Goal: Task Accomplishment & Management: Complete application form

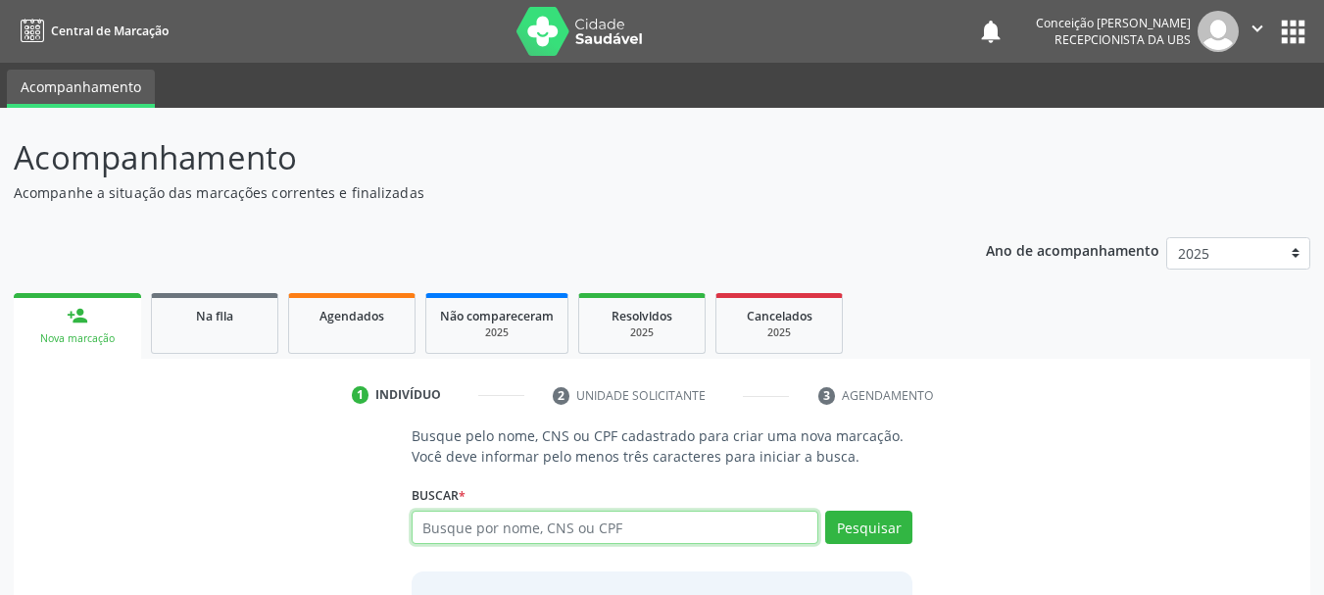
click at [424, 518] on input "text" at bounding box center [616, 527] width 408 height 33
paste input "704209763678787"
type input "704209763678787"
click at [876, 510] on div "Buscar * Busque por nome, CNS ou CPF Nenhum resultado encontrado para: " " Não …" at bounding box center [663, 518] width 502 height 76
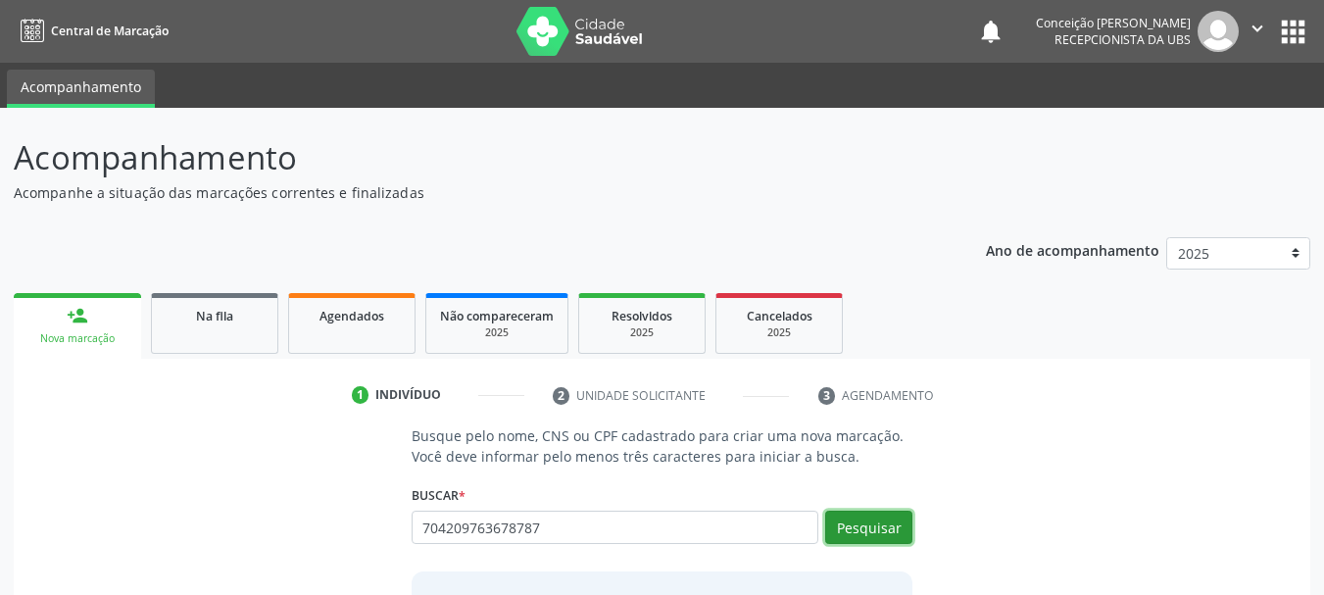
click at [873, 539] on button "Pesquisar" at bounding box center [868, 527] width 87 height 33
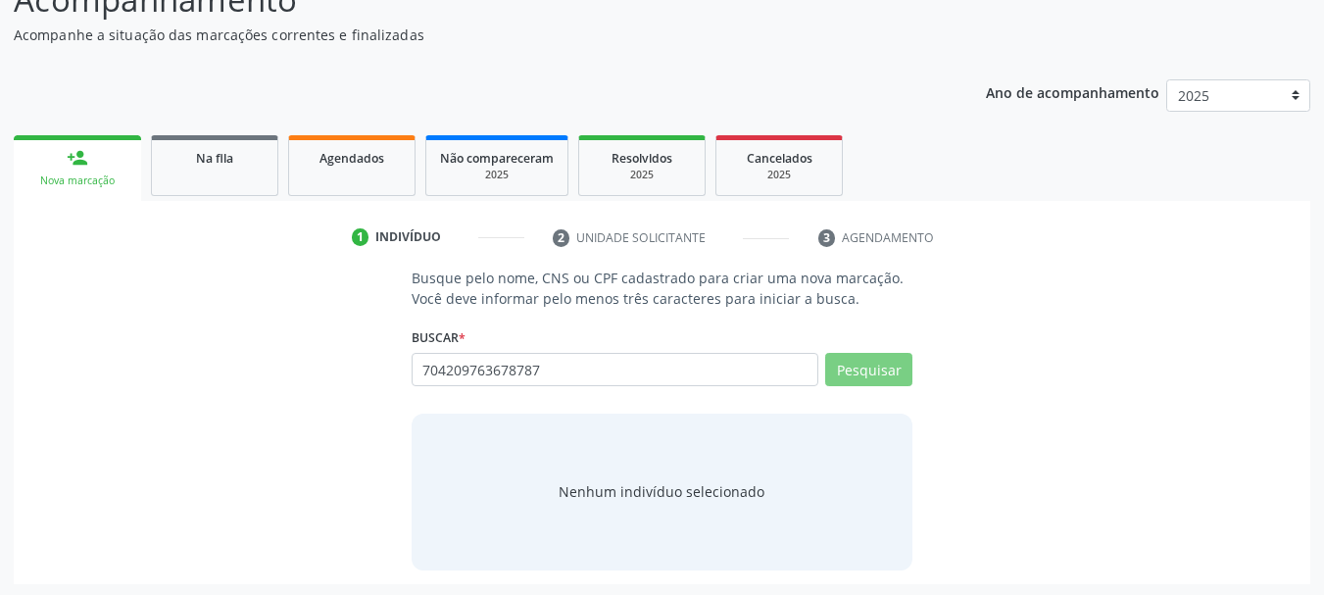
scroll to position [161, 0]
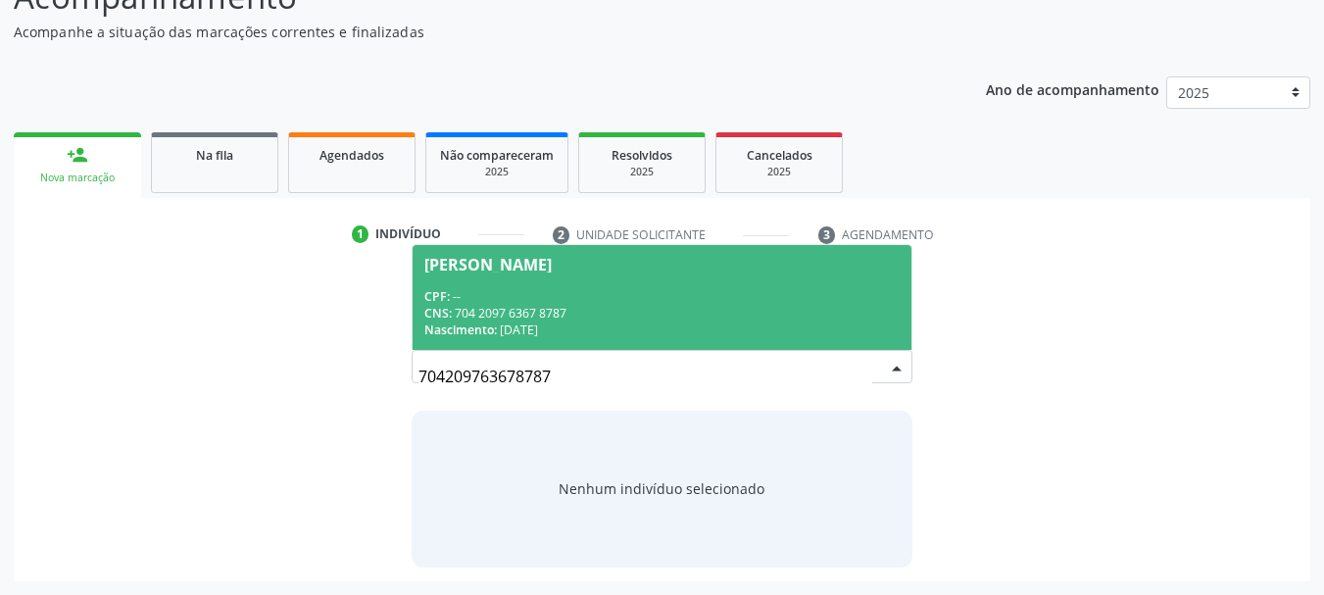
click at [609, 305] on div "CNS: 704 2097 6367 8787" at bounding box center [662, 313] width 476 height 17
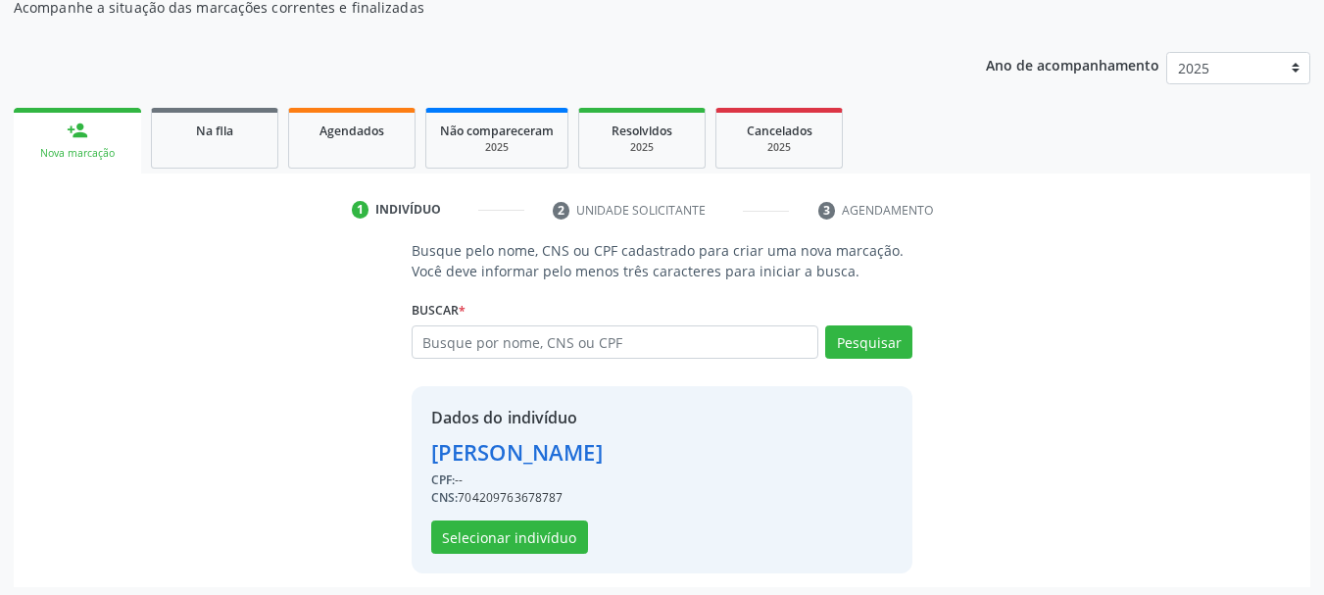
scroll to position [191, 0]
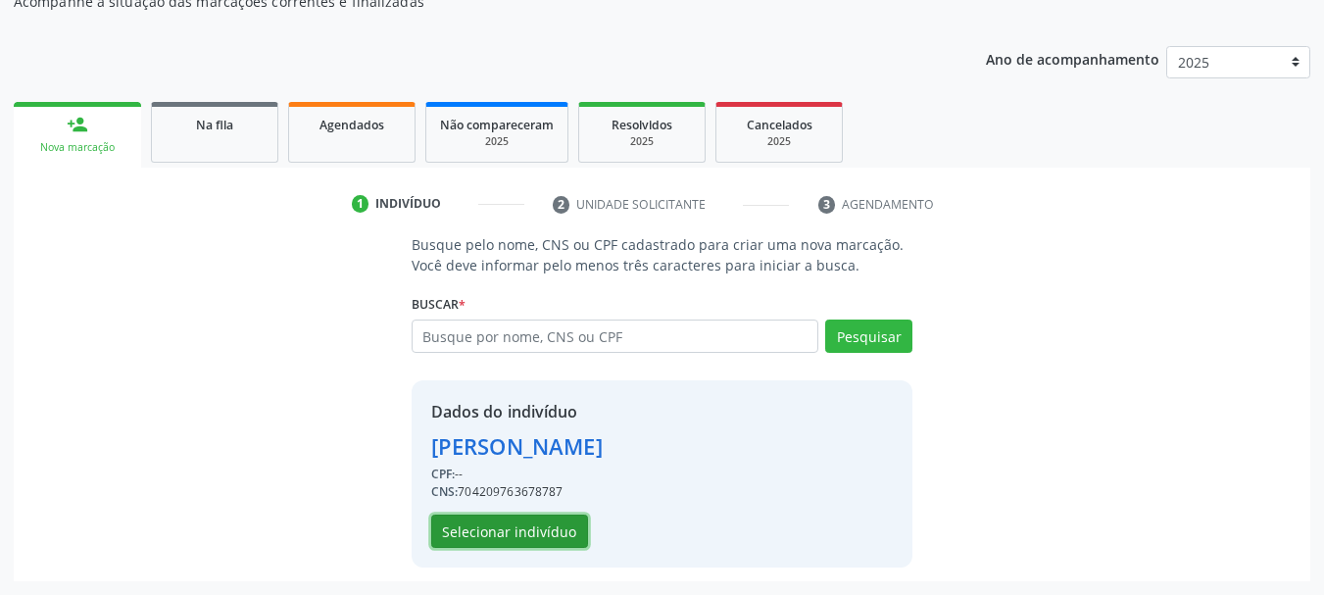
click at [497, 524] on button "Selecionar indivíduo" at bounding box center [509, 531] width 157 height 33
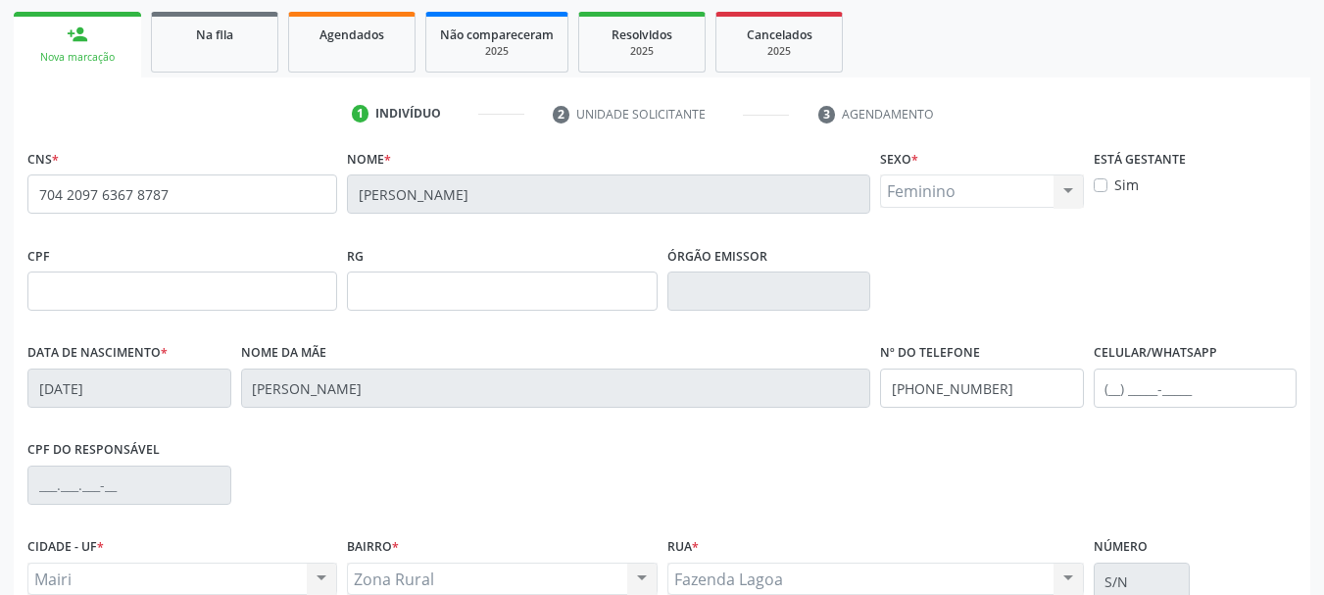
scroll to position [468, 0]
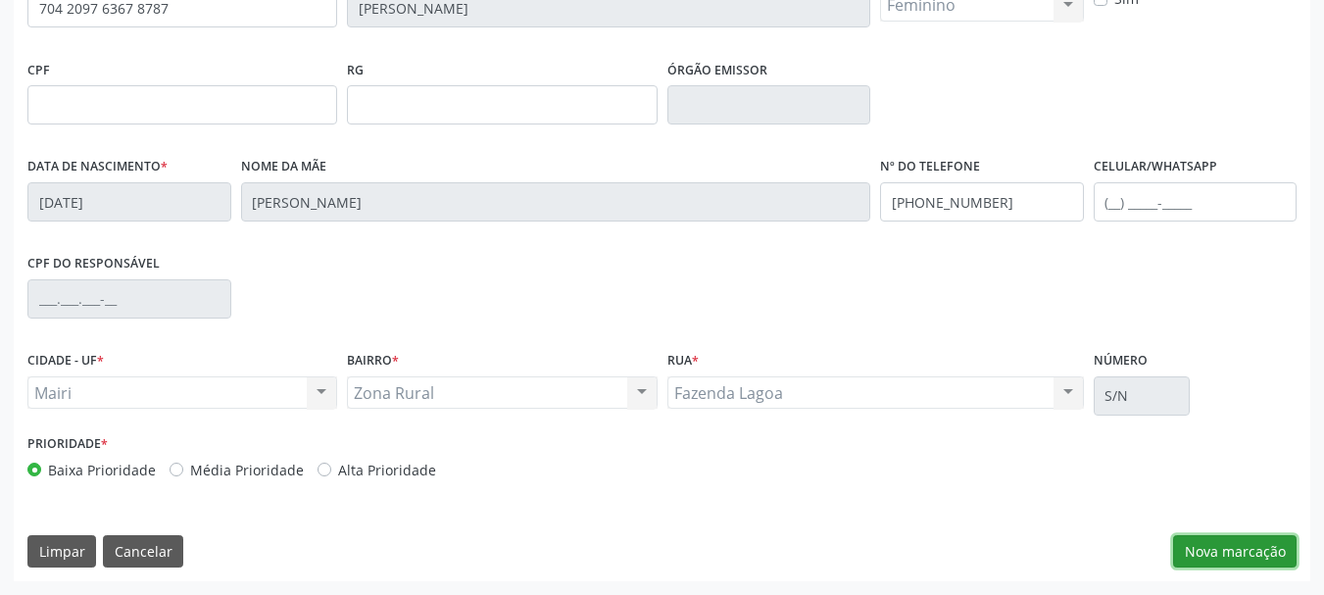
click at [1225, 547] on button "Nova marcação" at bounding box center [1235, 551] width 124 height 33
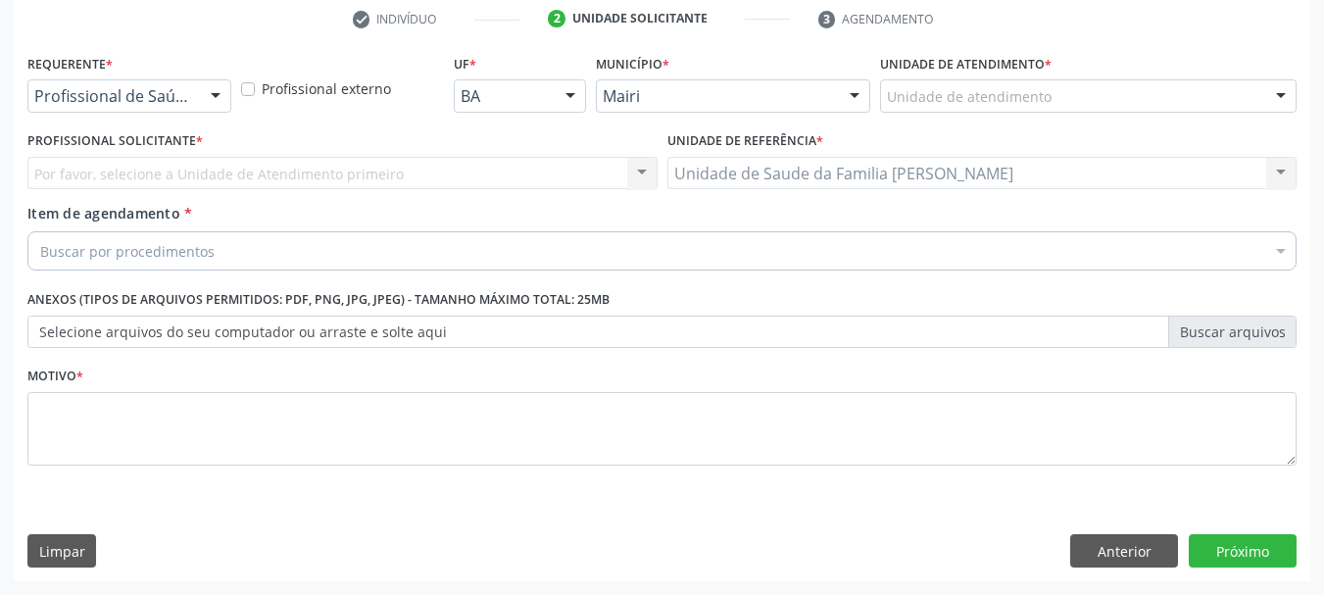
click at [302, 242] on div "Buscar por procedimentos" at bounding box center [662, 250] width 1270 height 39
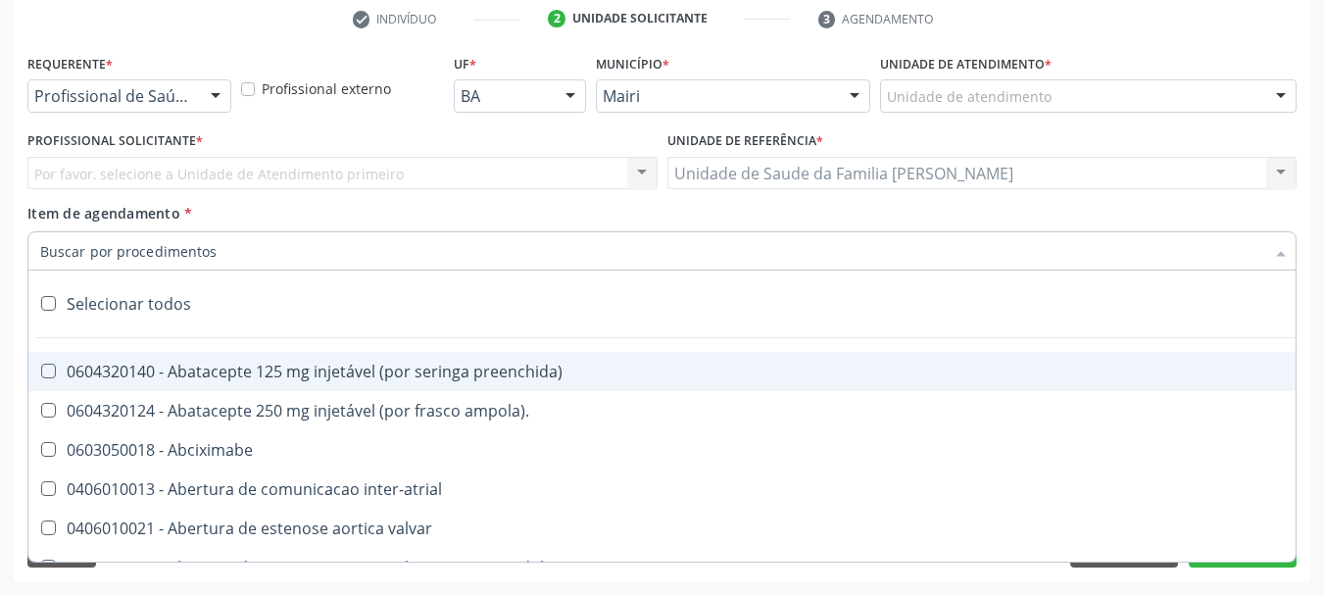
click at [306, 246] on input "Item de agendamento *" at bounding box center [652, 250] width 1224 height 39
click at [302, 246] on input "Item de agendamento *" at bounding box center [652, 250] width 1224 height 39
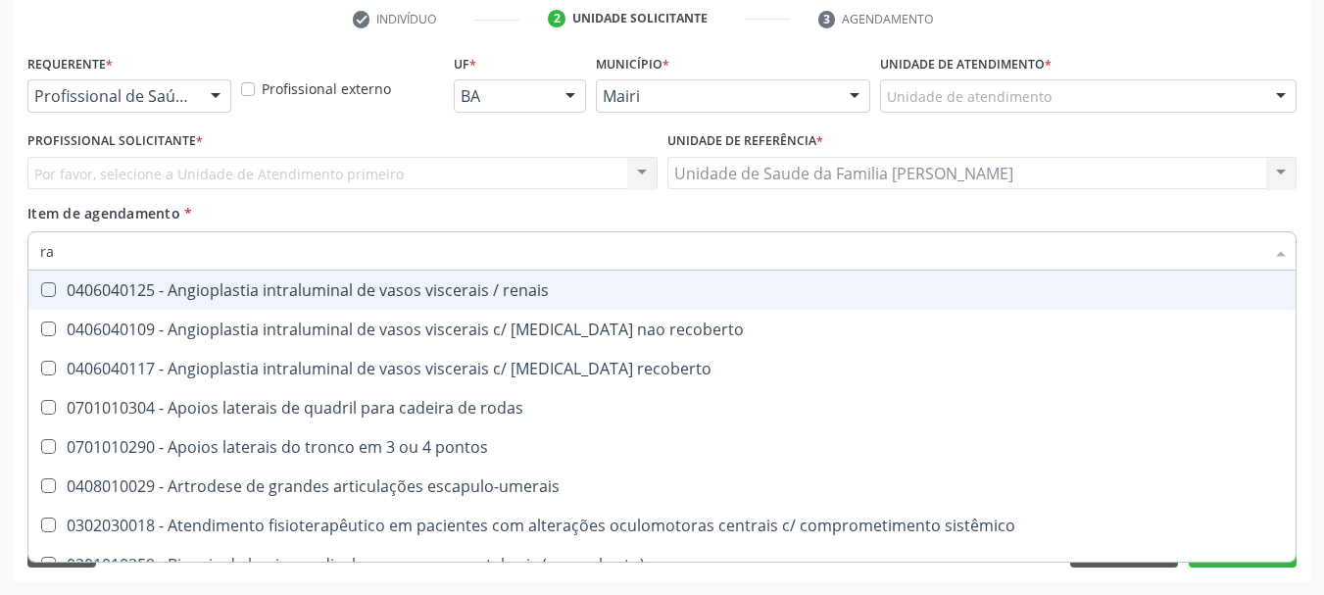
type input "r"
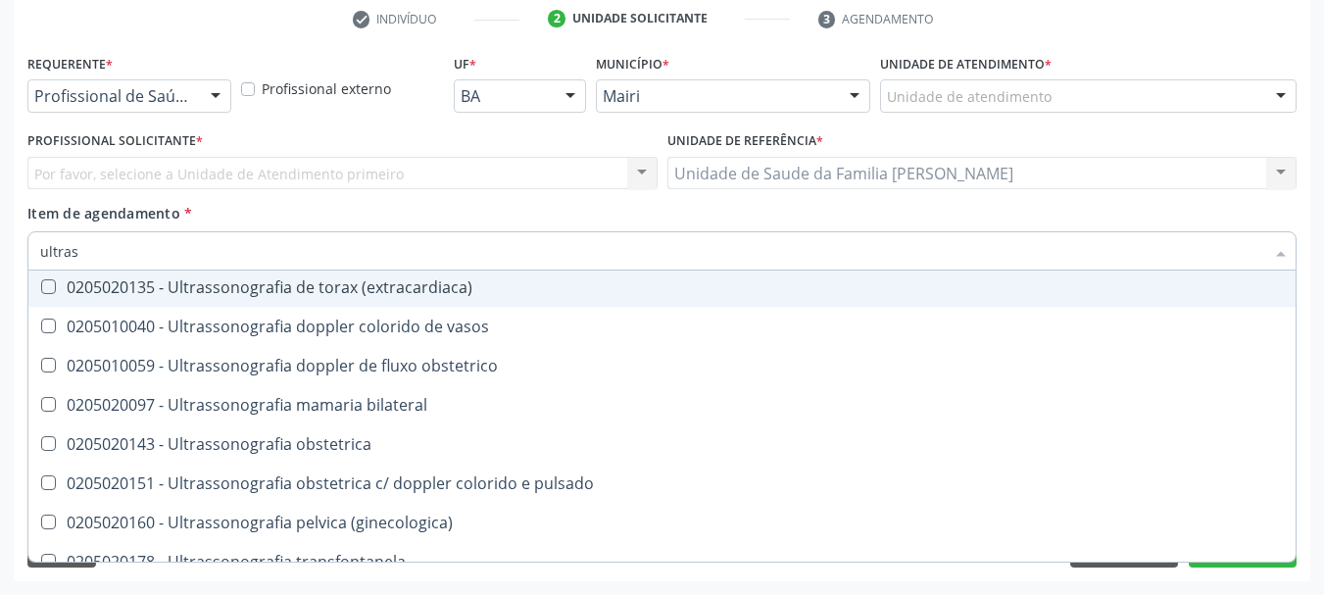
scroll to position [611, 0]
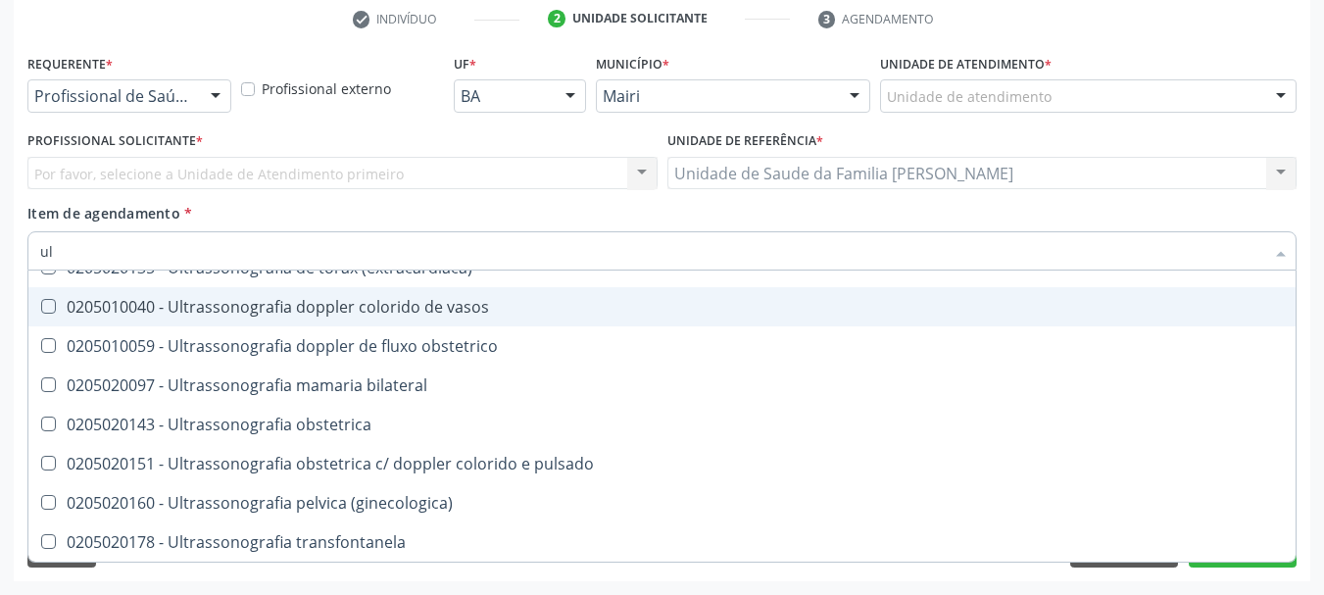
type input "u"
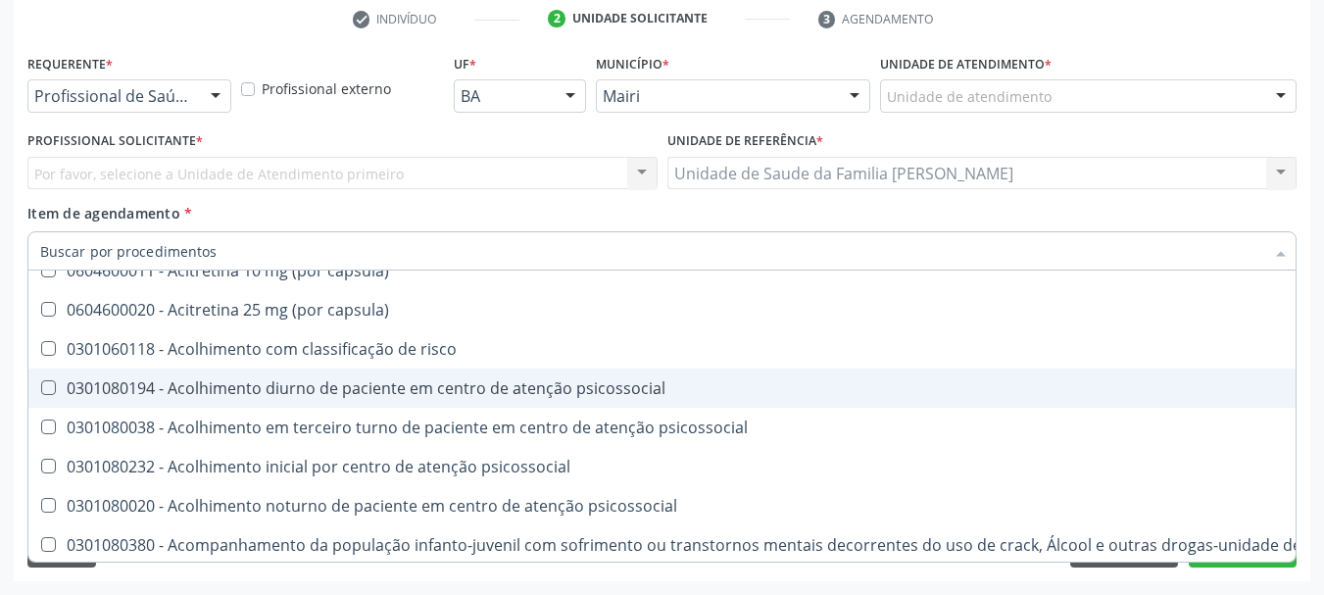
scroll to position [692, 0]
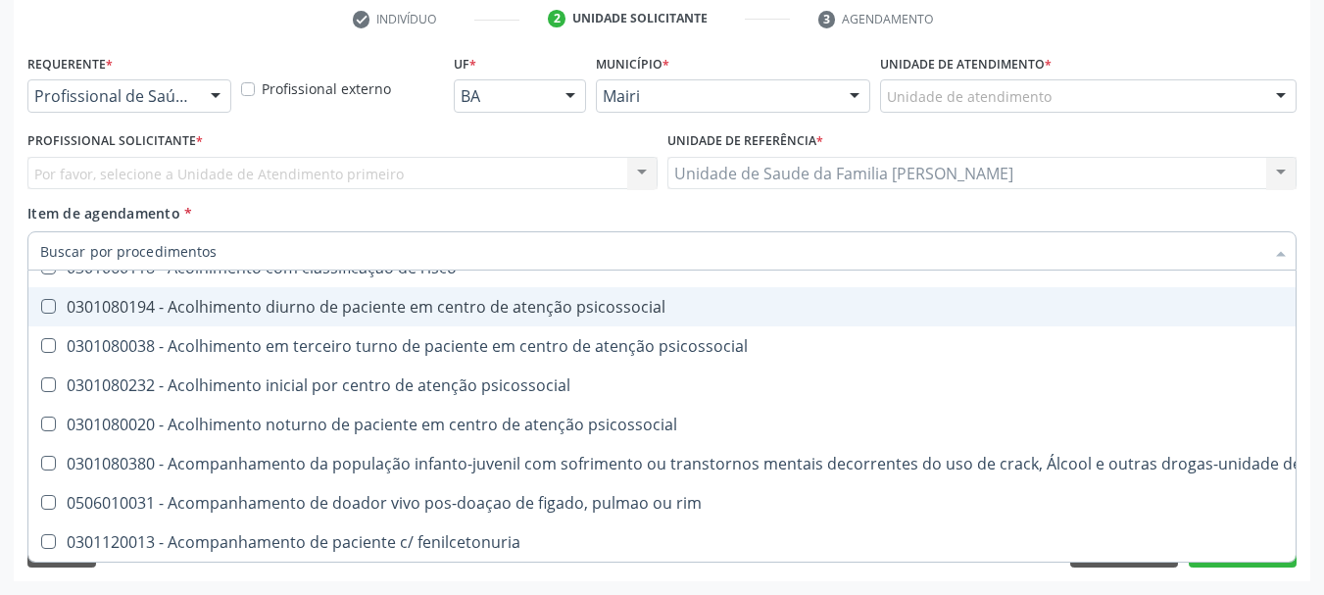
type input "r"
